Goal: Information Seeking & Learning: Learn about a topic

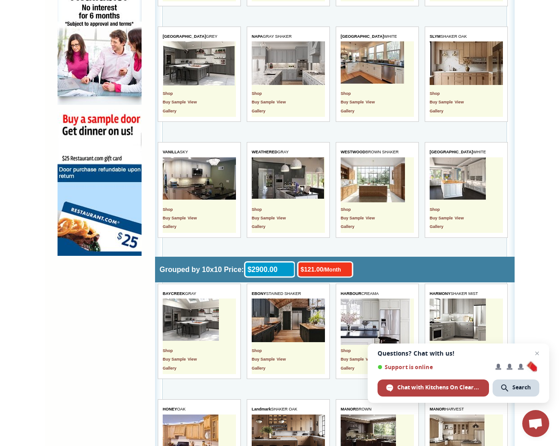
scroll to position [539, 0]
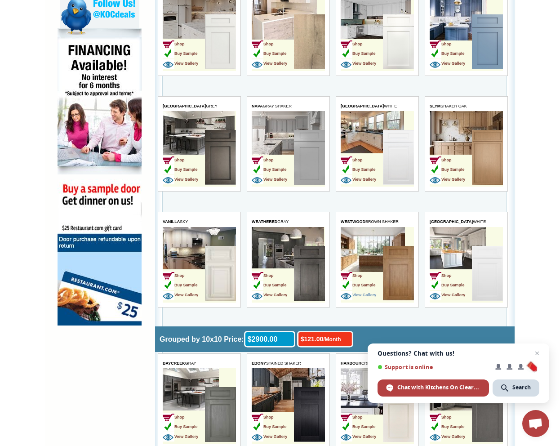
click at [364, 294] on span "View Gallery" at bounding box center [358, 295] width 36 height 4
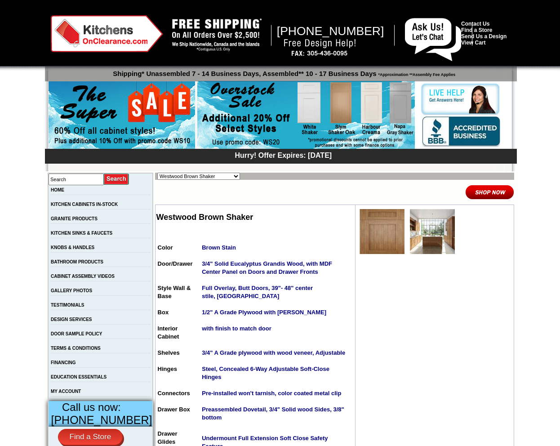
click at [362, 232] on img at bounding box center [382, 231] width 45 height 45
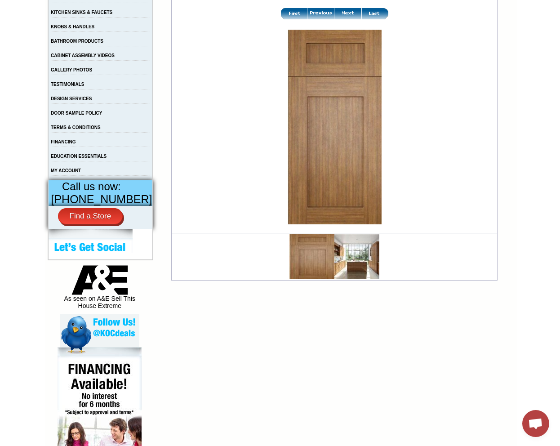
scroll to position [225, 0]
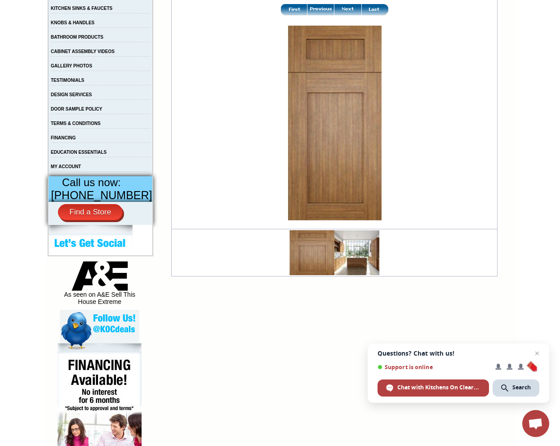
click at [328, 180] on img at bounding box center [335, 123] width 94 height 195
click at [380, 254] on td at bounding box center [334, 252] width 325 height 47
click at [353, 256] on img at bounding box center [356, 252] width 45 height 45
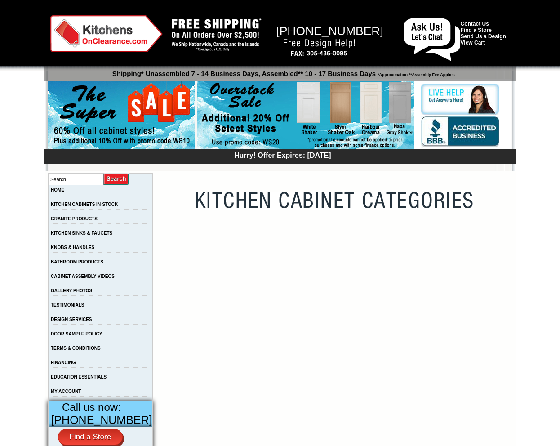
scroll to position [539, 0]
